Goal: Task Accomplishment & Management: Use online tool/utility

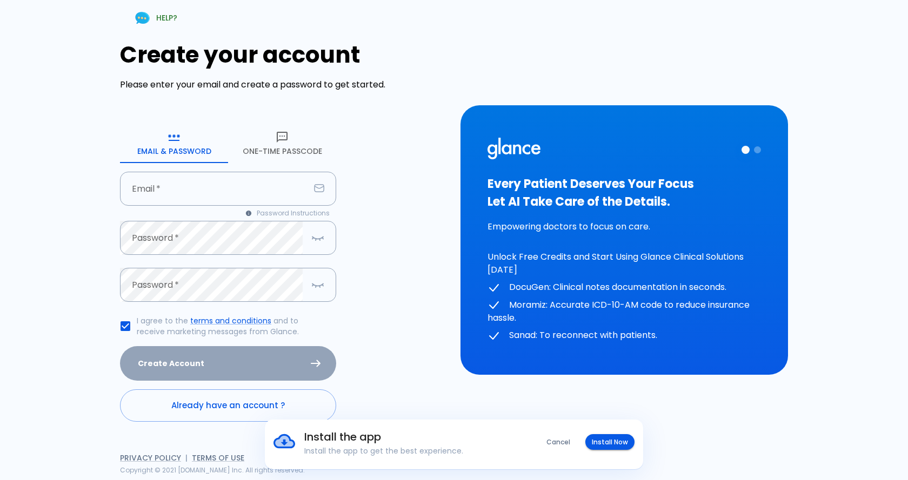
click at [253, 144] on button "One-Time Passcode" at bounding box center [282, 143] width 108 height 39
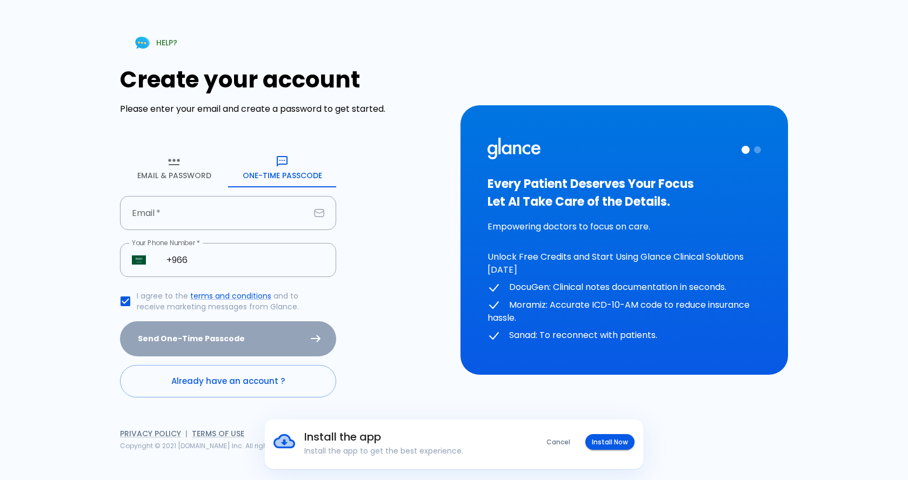
click at [204, 233] on form "Email & Password [SECURITY_DATA] Passcode Email   * Email   * Your Phone Number…" at bounding box center [228, 273] width 216 height 249
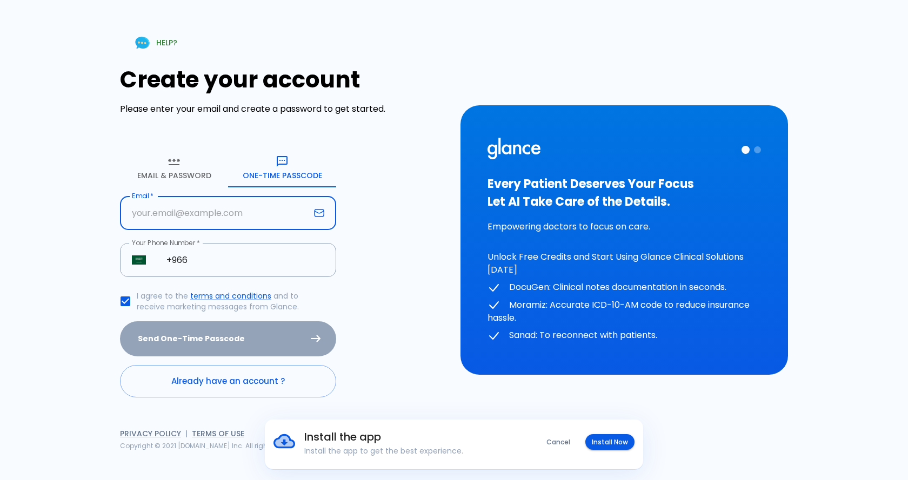
click at [204, 222] on input "Email   *" at bounding box center [215, 213] width 190 height 34
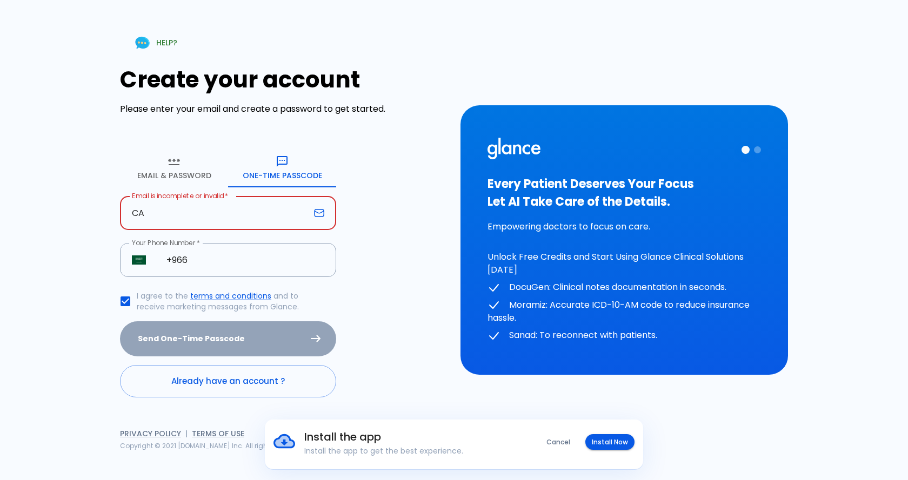
type input "C"
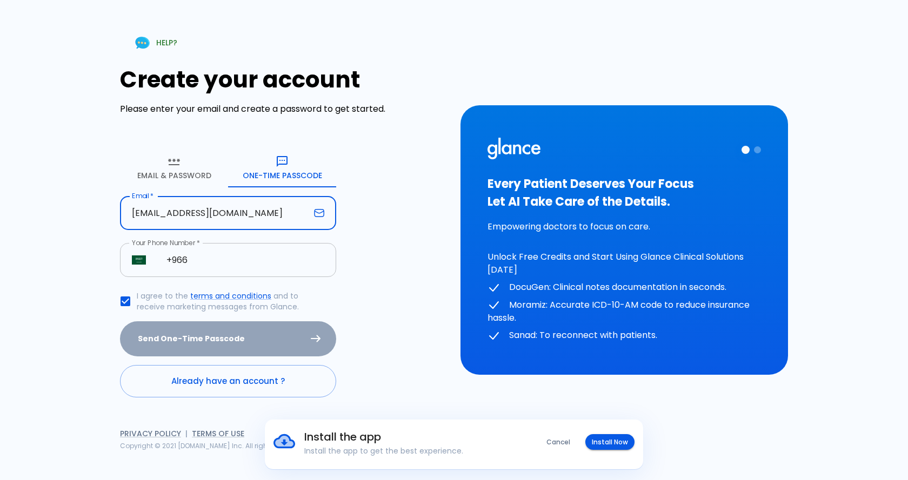
type input "[EMAIL_ADDRESS][DOMAIN_NAME]"
click at [228, 267] on input "+966" at bounding box center [246, 260] width 182 height 34
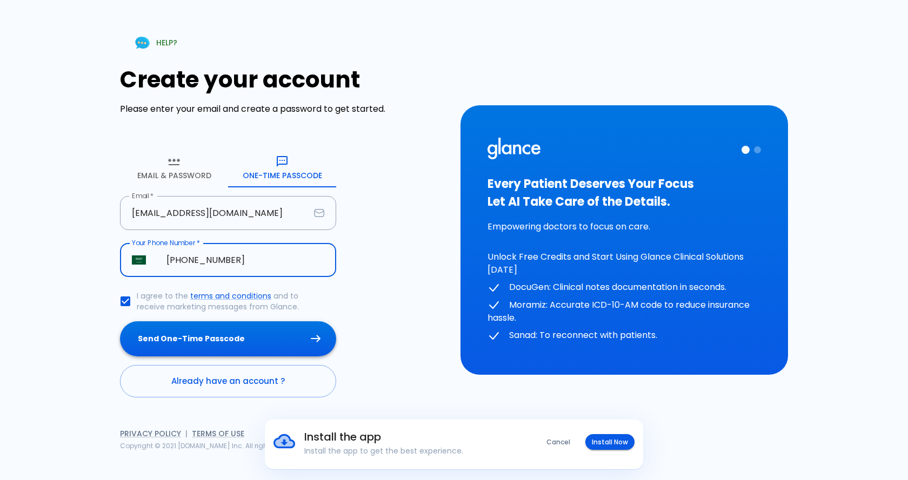
type input "[PHONE_NUMBER]"
click at [227, 337] on button "Send One-Time Passcode" at bounding box center [228, 339] width 216 height 35
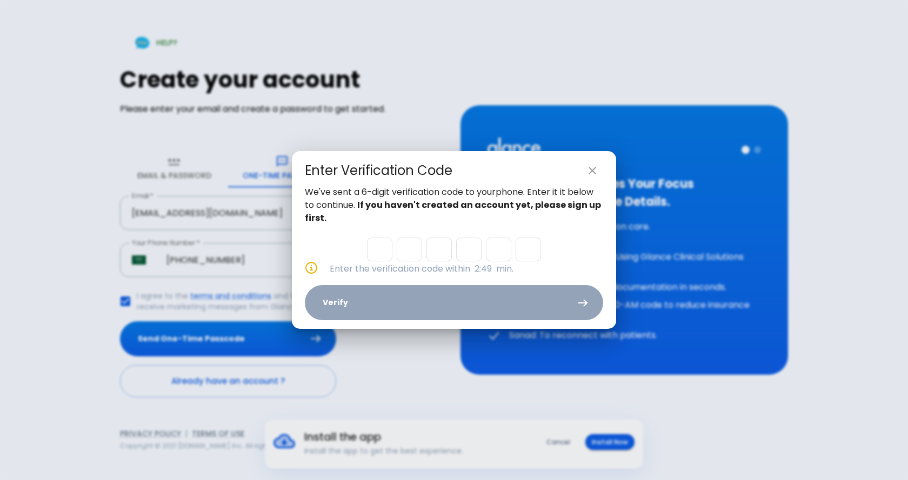
type input "7"
type input "1"
type input "0"
type input "2"
type input "1"
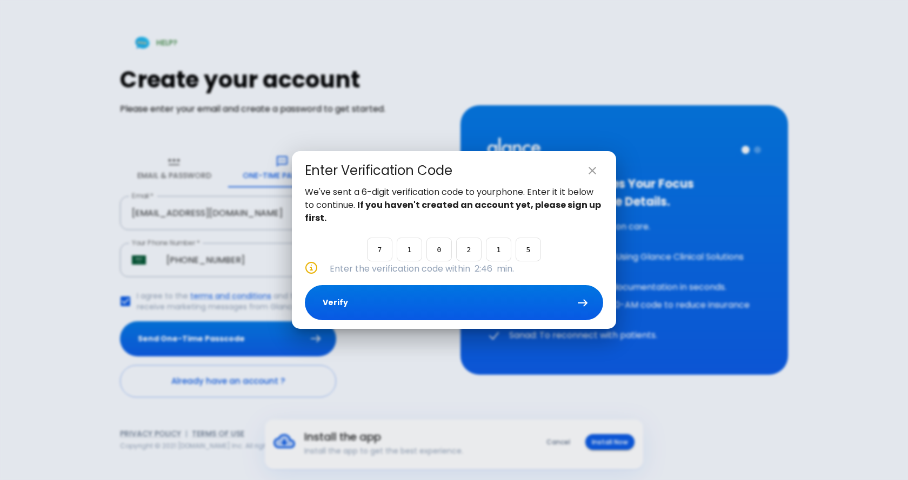
type input "5"
click at [396, 303] on button "Verify" at bounding box center [454, 302] width 298 height 35
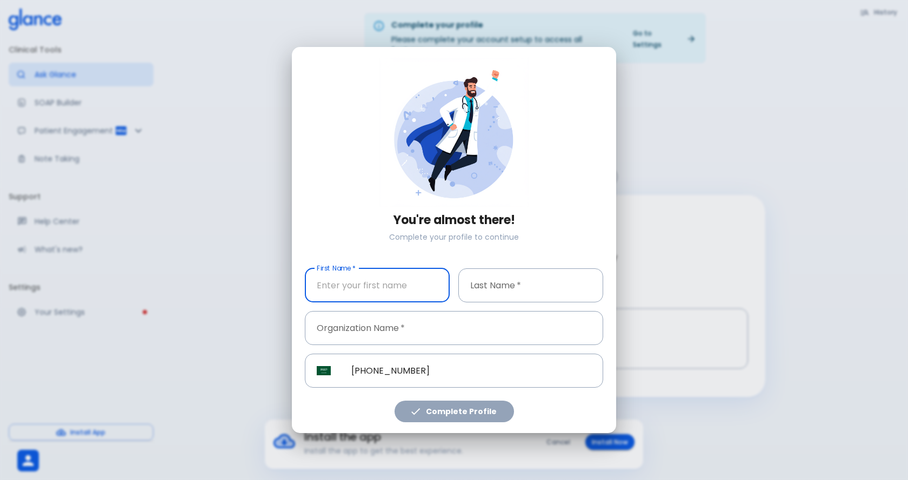
click at [394, 296] on input "First Name   *" at bounding box center [377, 286] width 145 height 34
type input "r"
type input "IMEE"
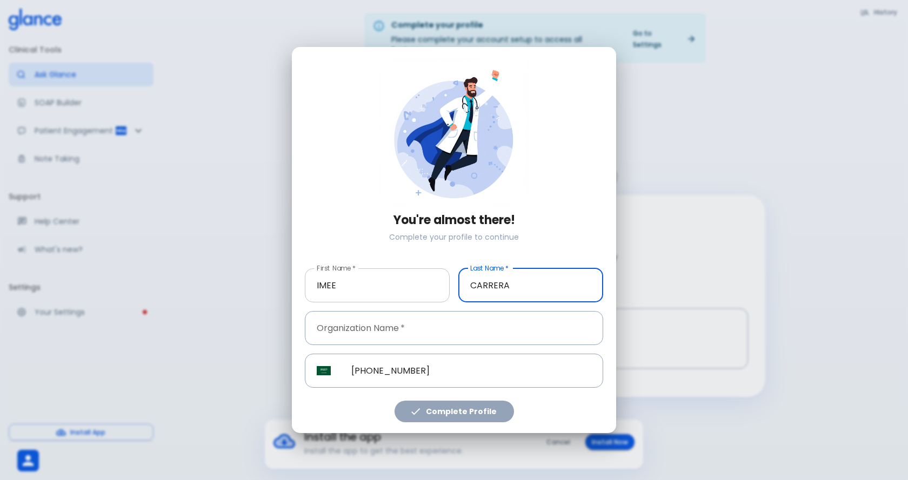
type input "CARRERA"
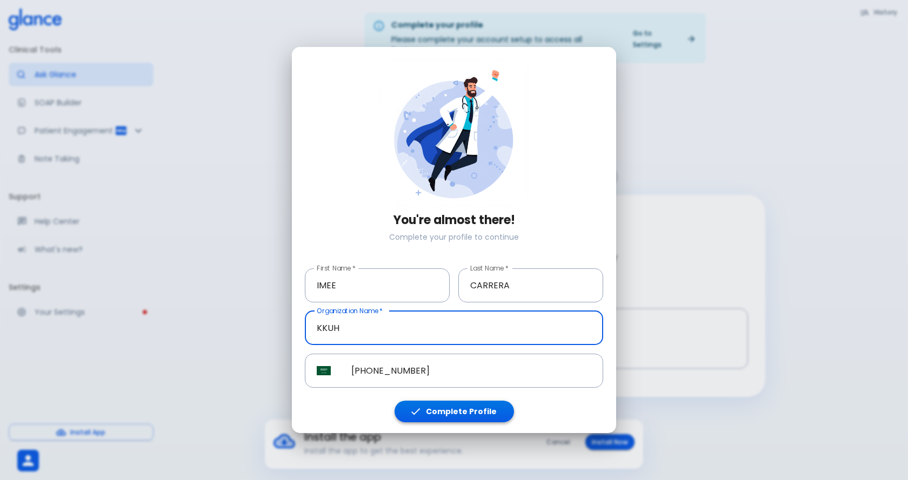
type input "KKUH"
click at [470, 420] on button "Complete Profile" at bounding box center [453, 412] width 119 height 22
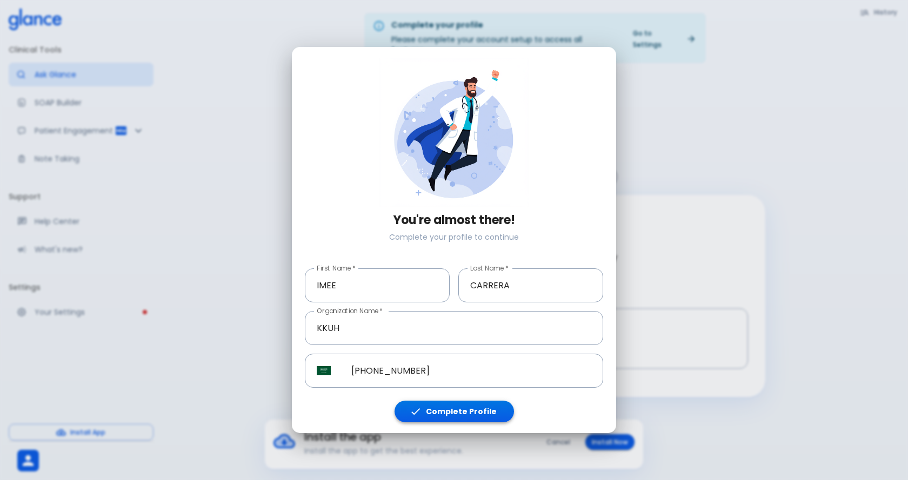
click at [470, 414] on button "Complete Profile" at bounding box center [453, 412] width 119 height 22
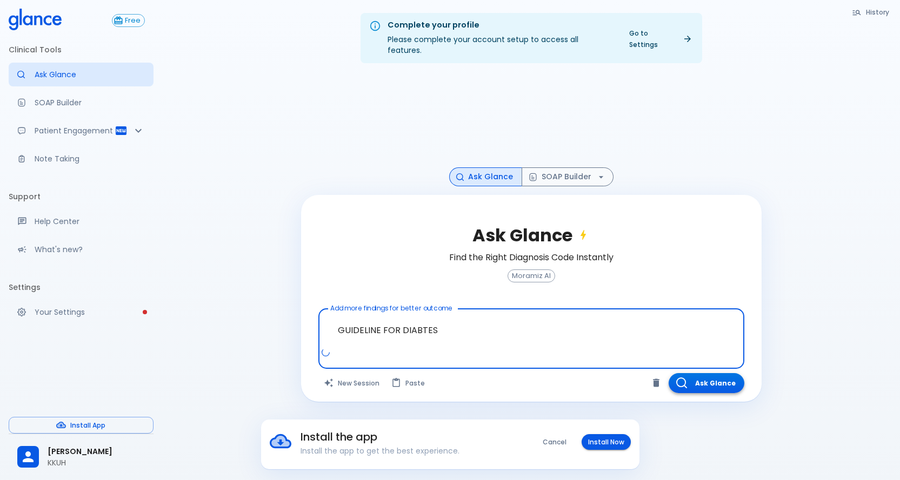
type textarea "GUIDELINE FOR DIABTES"
click at [702, 373] on button "Ask Glance" at bounding box center [706, 383] width 76 height 20
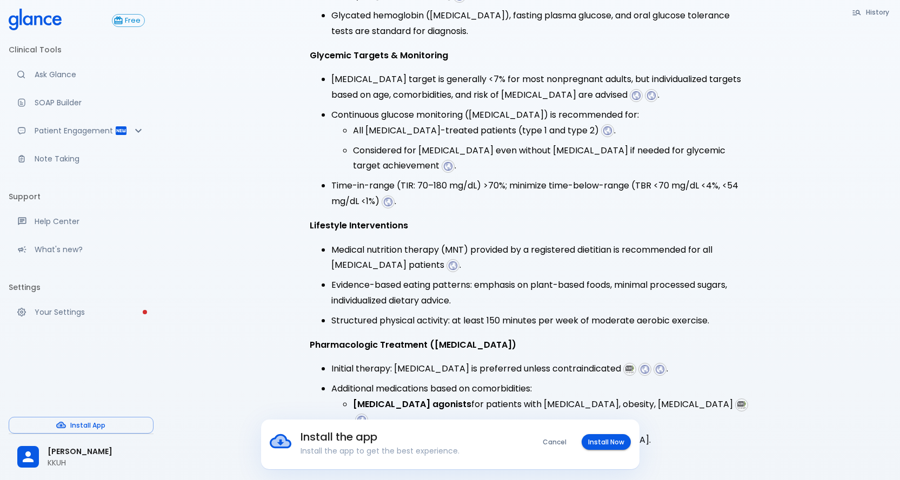
scroll to position [392, 0]
click at [552, 444] on button "Cancel" at bounding box center [554, 442] width 37 height 16
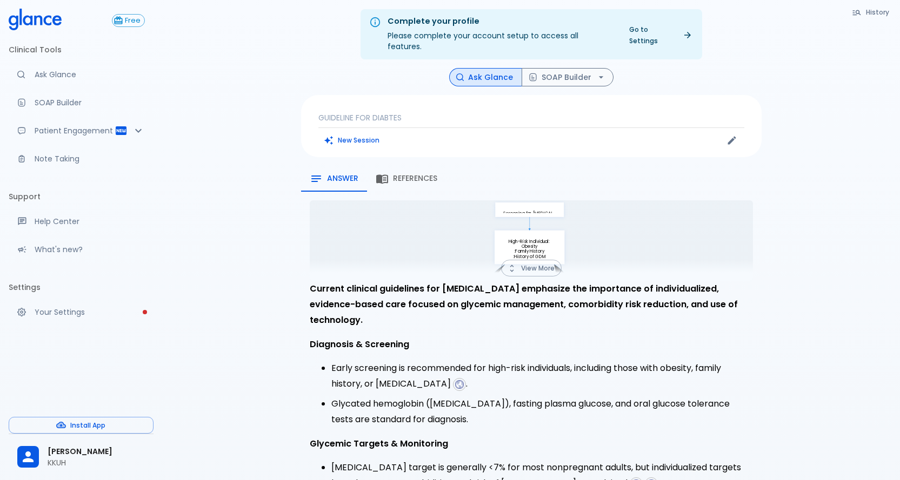
scroll to position [0, 0]
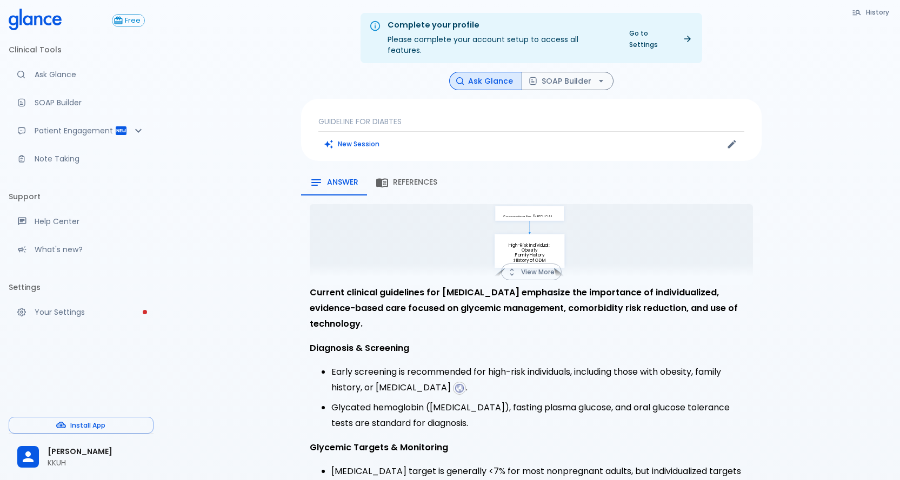
click at [536, 264] on button "View More" at bounding box center [531, 272] width 61 height 17
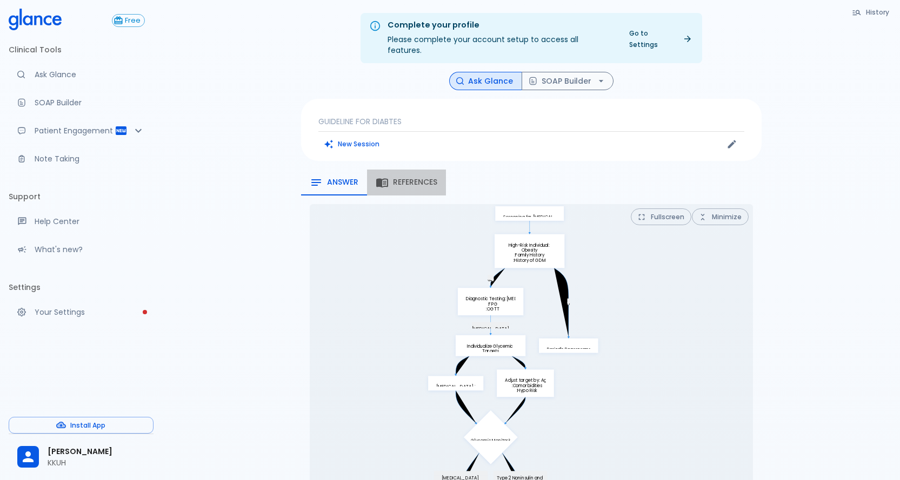
click at [404, 178] on span "References" at bounding box center [415, 183] width 44 height 10
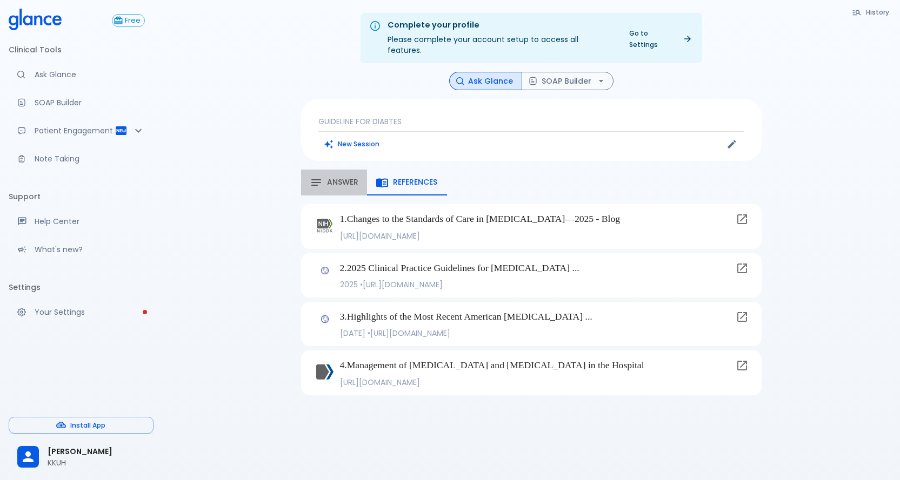
click at [339, 178] on span "Answer" at bounding box center [342, 183] width 31 height 10
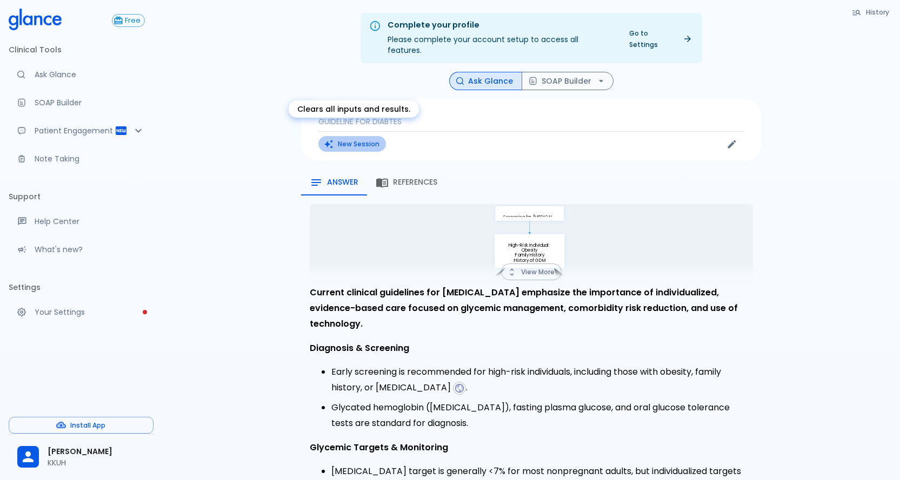
click at [368, 136] on button "New Session" at bounding box center [352, 144] width 68 height 16
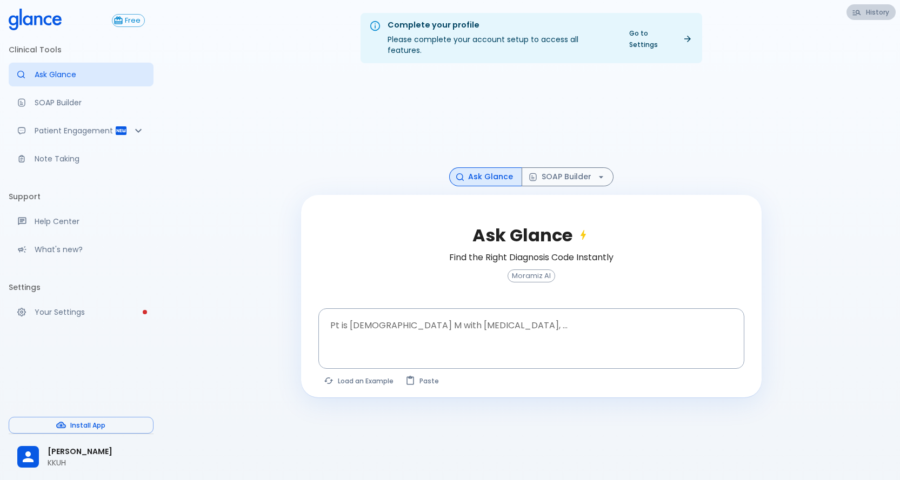
click at [854, 14] on icon "button" at bounding box center [857, 13] width 10 height 10
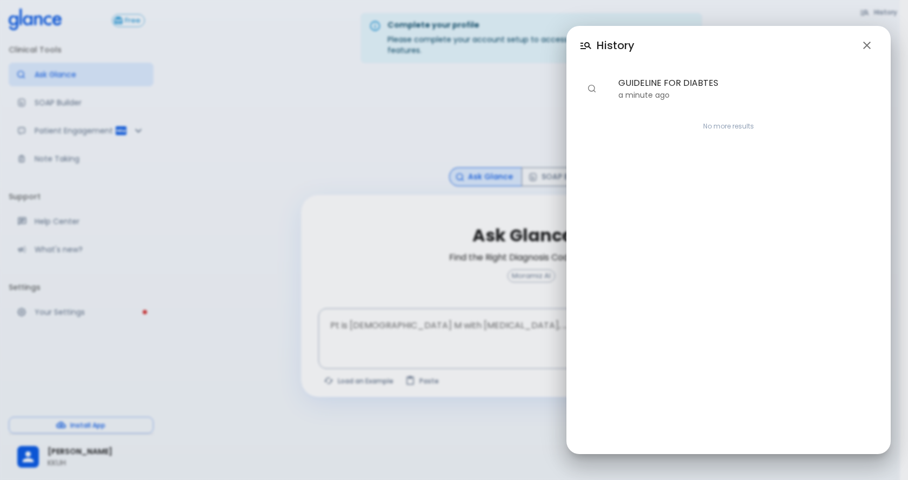
click at [477, 130] on div "History GUIDELINE FOR DIABTES a minute ago No more results" at bounding box center [454, 240] width 908 height 480
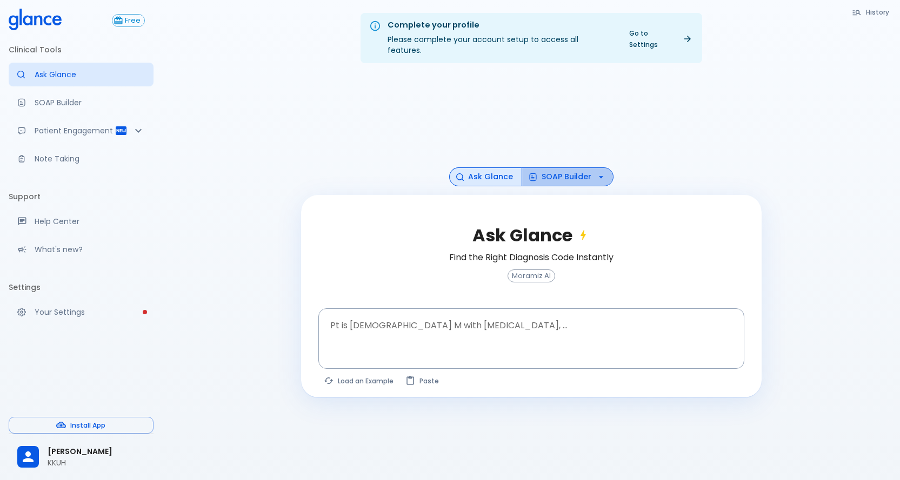
click at [560, 168] on button "SOAP Builder" at bounding box center [567, 177] width 92 height 19
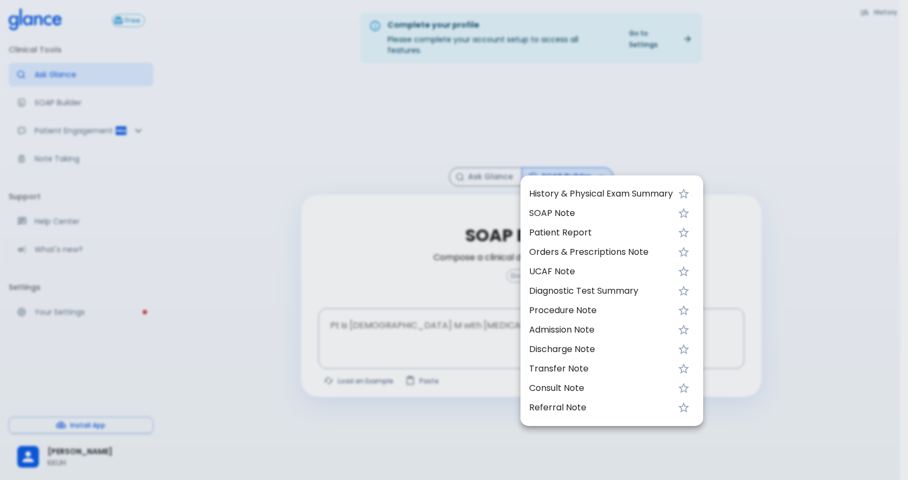
click at [541, 209] on span "SOAP Note" at bounding box center [601, 213] width 144 height 13
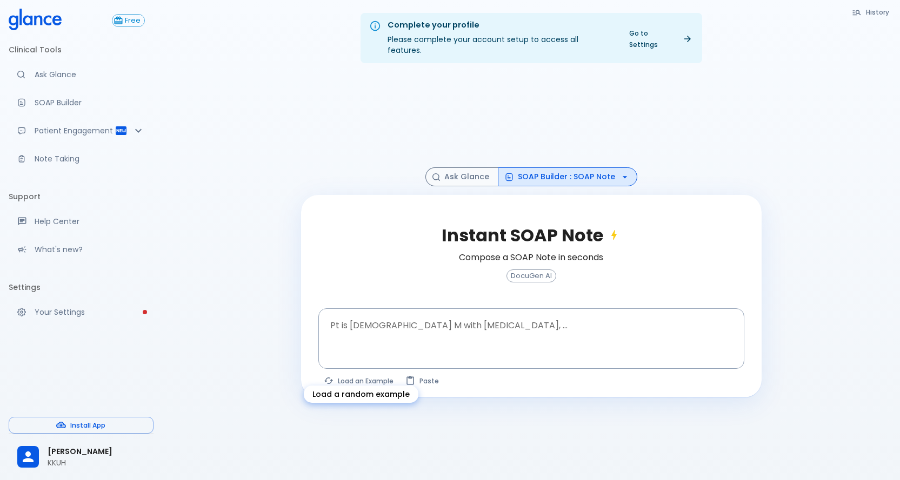
click at [380, 373] on button "Load an Example" at bounding box center [359, 381] width 82 height 16
type textarea "30F, weight loss, [MEDICAL_DATA], [MEDICAL_DATA], HR 121, [MEDICAL_DATA], TSH u…"
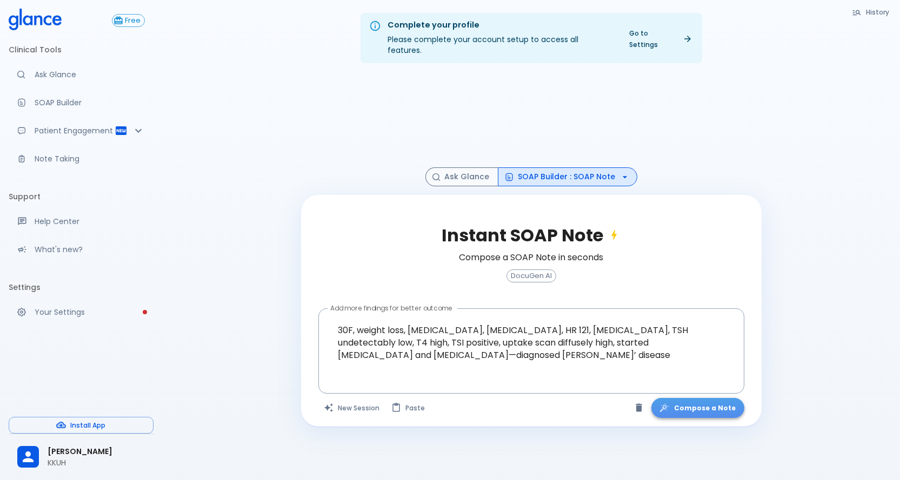
click at [720, 399] on button "Compose a Note" at bounding box center [697, 408] width 93 height 20
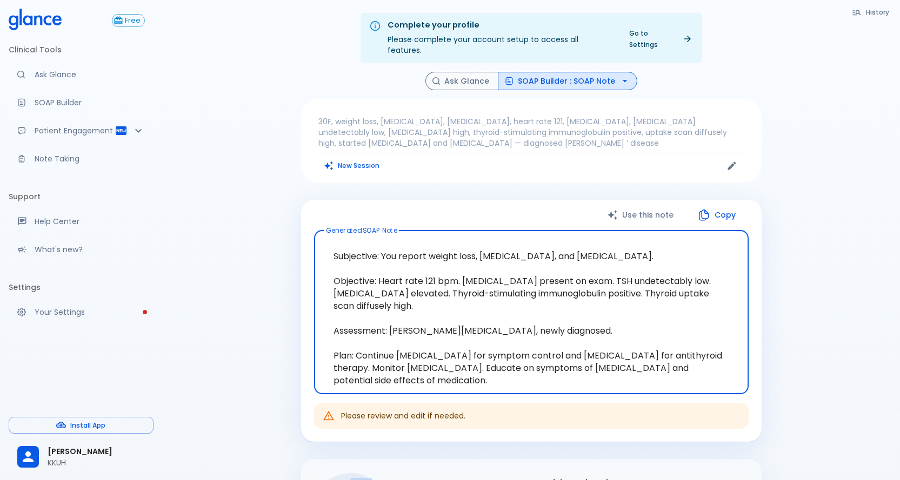
click at [539, 72] on button "SOAP Builder : SOAP Note" at bounding box center [567, 81] width 139 height 19
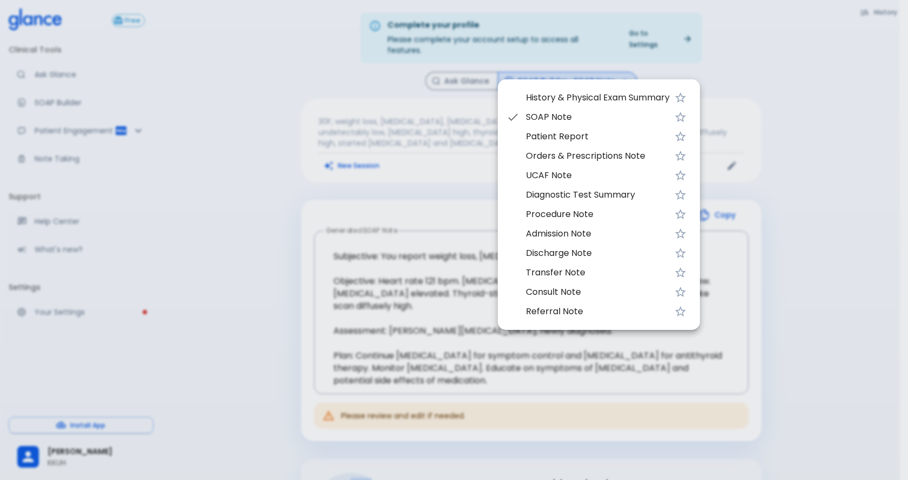
click at [558, 173] on span "UCAF Note" at bounding box center [598, 175] width 144 height 13
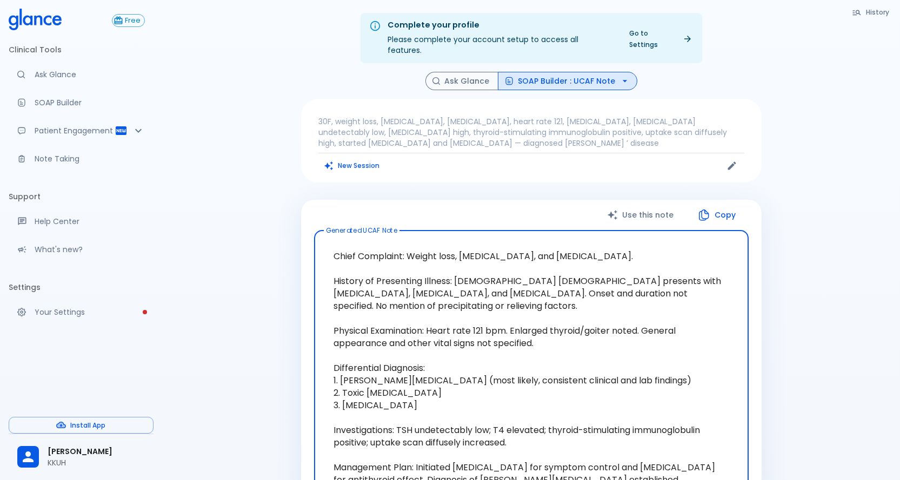
click at [540, 73] on button "SOAP Builder : UCAF Note" at bounding box center [567, 81] width 139 height 19
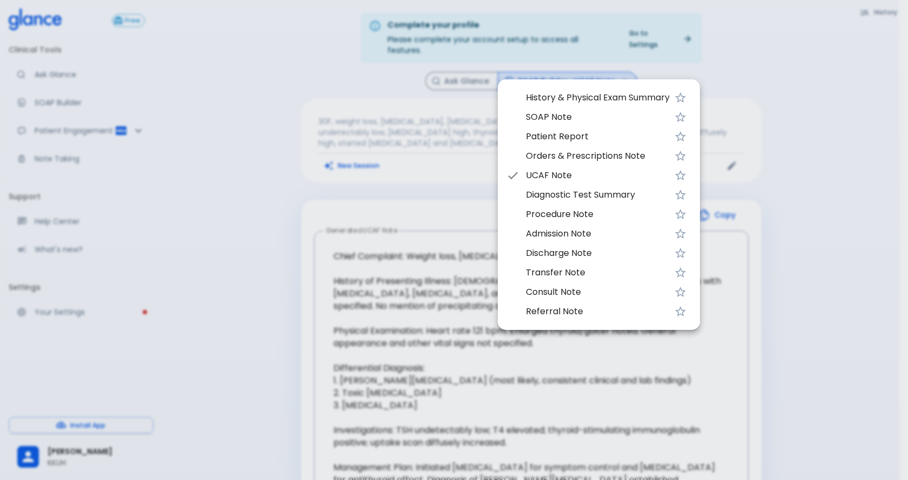
click at [551, 138] on span "Patient Report" at bounding box center [598, 136] width 144 height 13
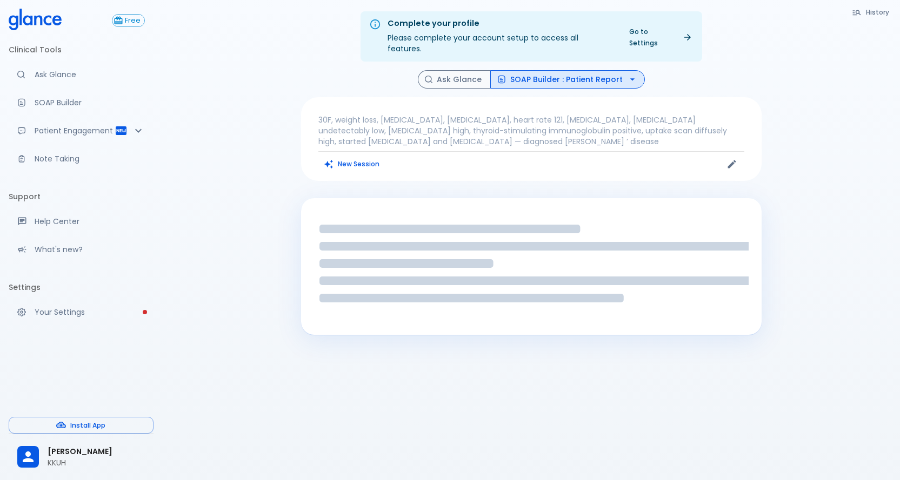
scroll to position [26, 0]
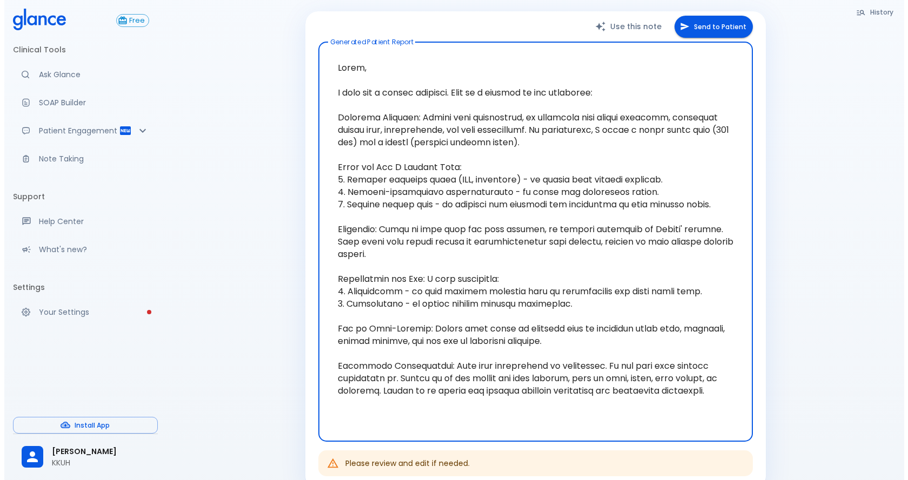
scroll to position [188, 0]
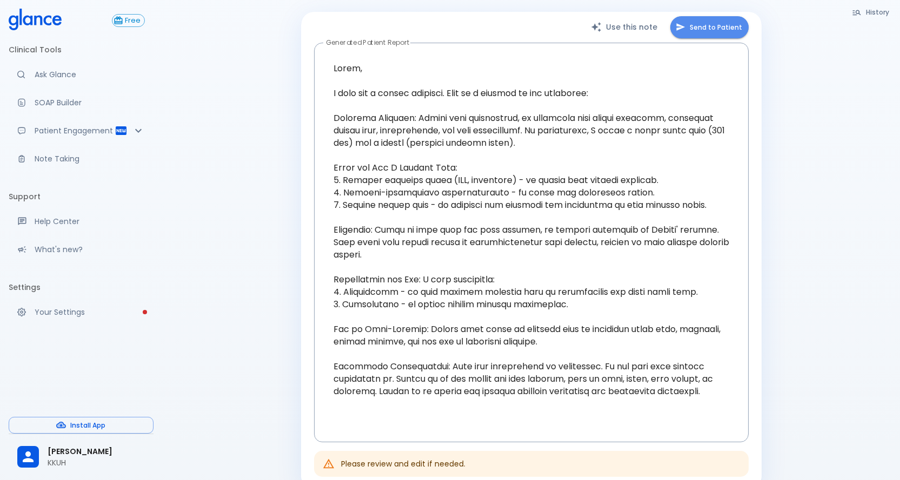
click at [695, 16] on button "Send to Patient" at bounding box center [709, 27] width 78 height 22
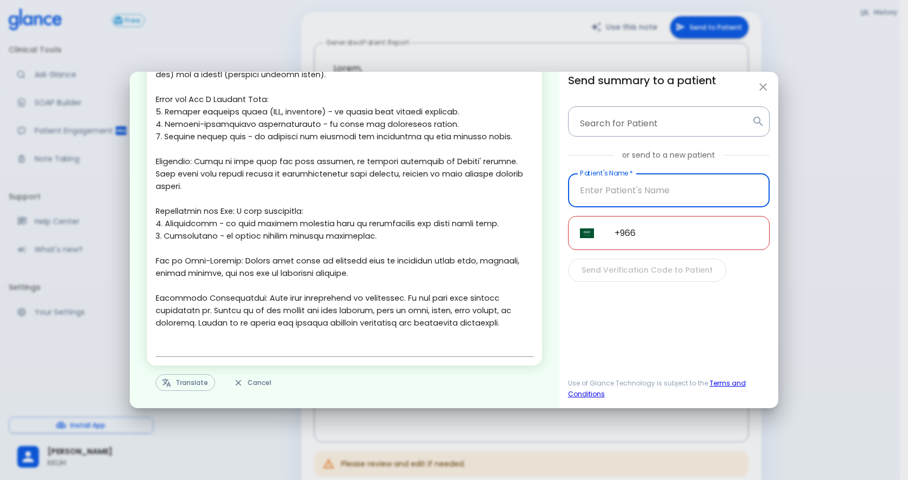
scroll to position [117, 0]
click at [173, 385] on button "Translate" at bounding box center [185, 382] width 59 height 17
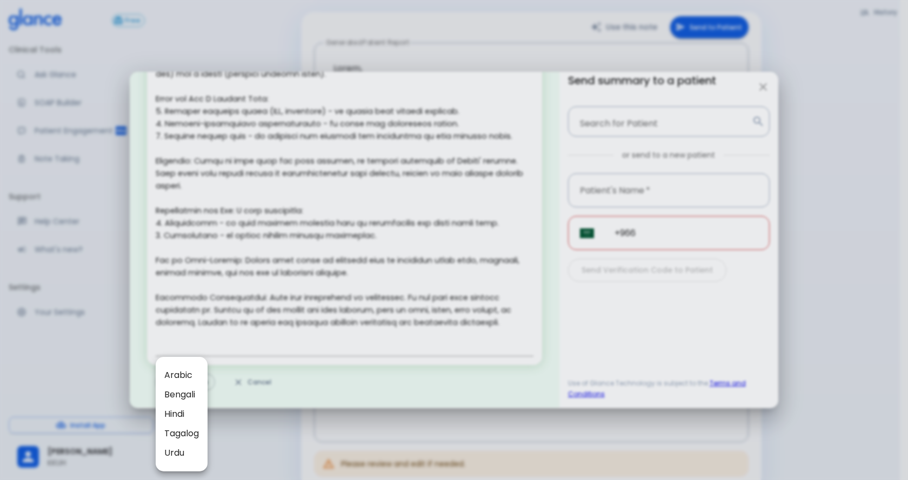
click at [234, 439] on div at bounding box center [454, 240] width 908 height 480
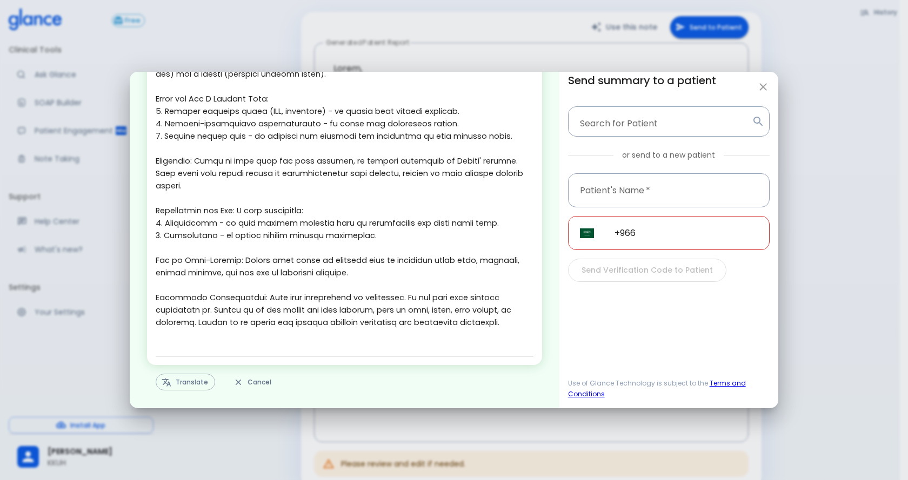
click at [768, 89] on icon "button" at bounding box center [763, 87] width 13 height 13
